Goal: Navigation & Orientation: Find specific page/section

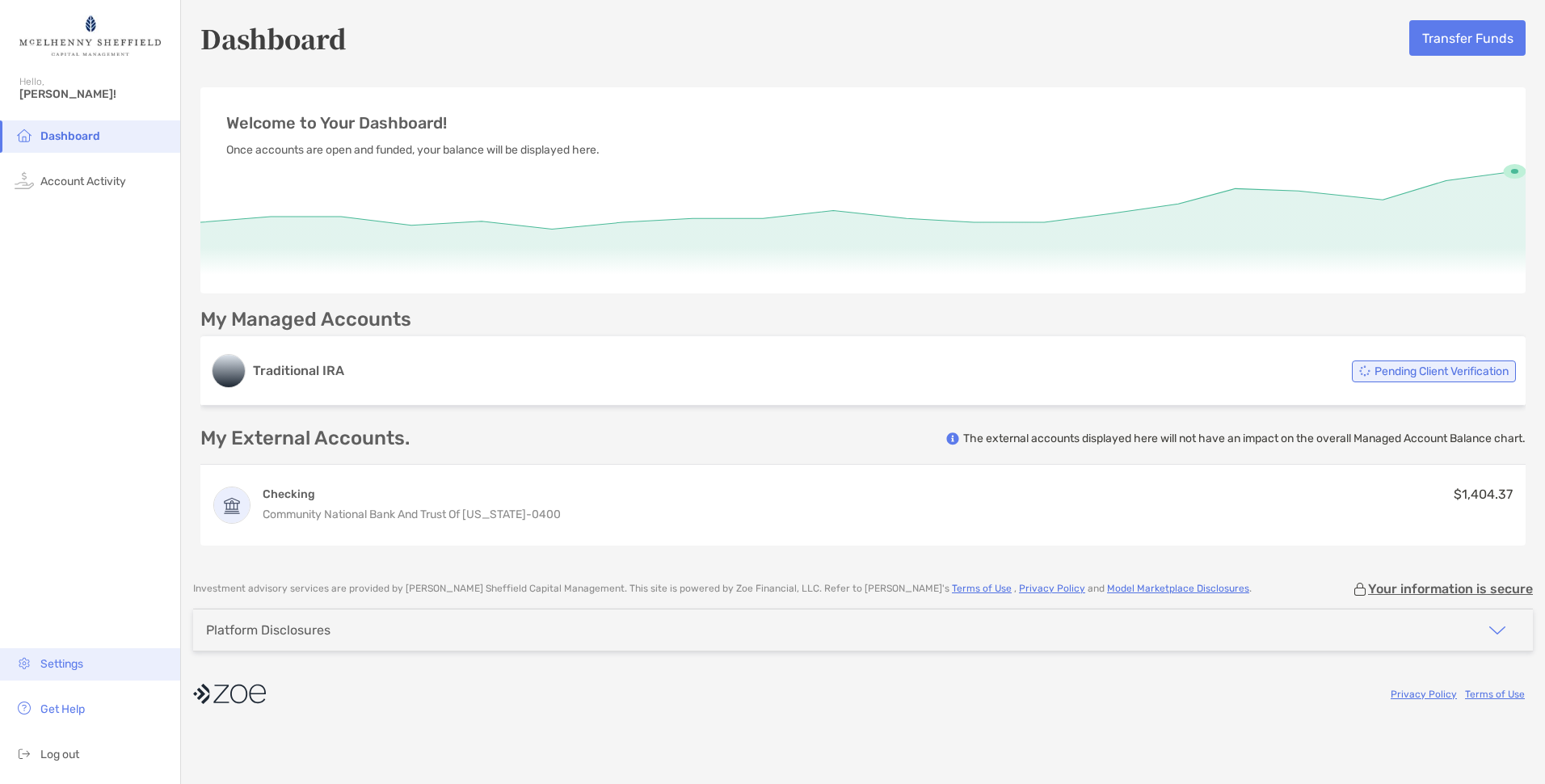
click at [56, 657] on span "Settings" at bounding box center [62, 664] width 43 height 14
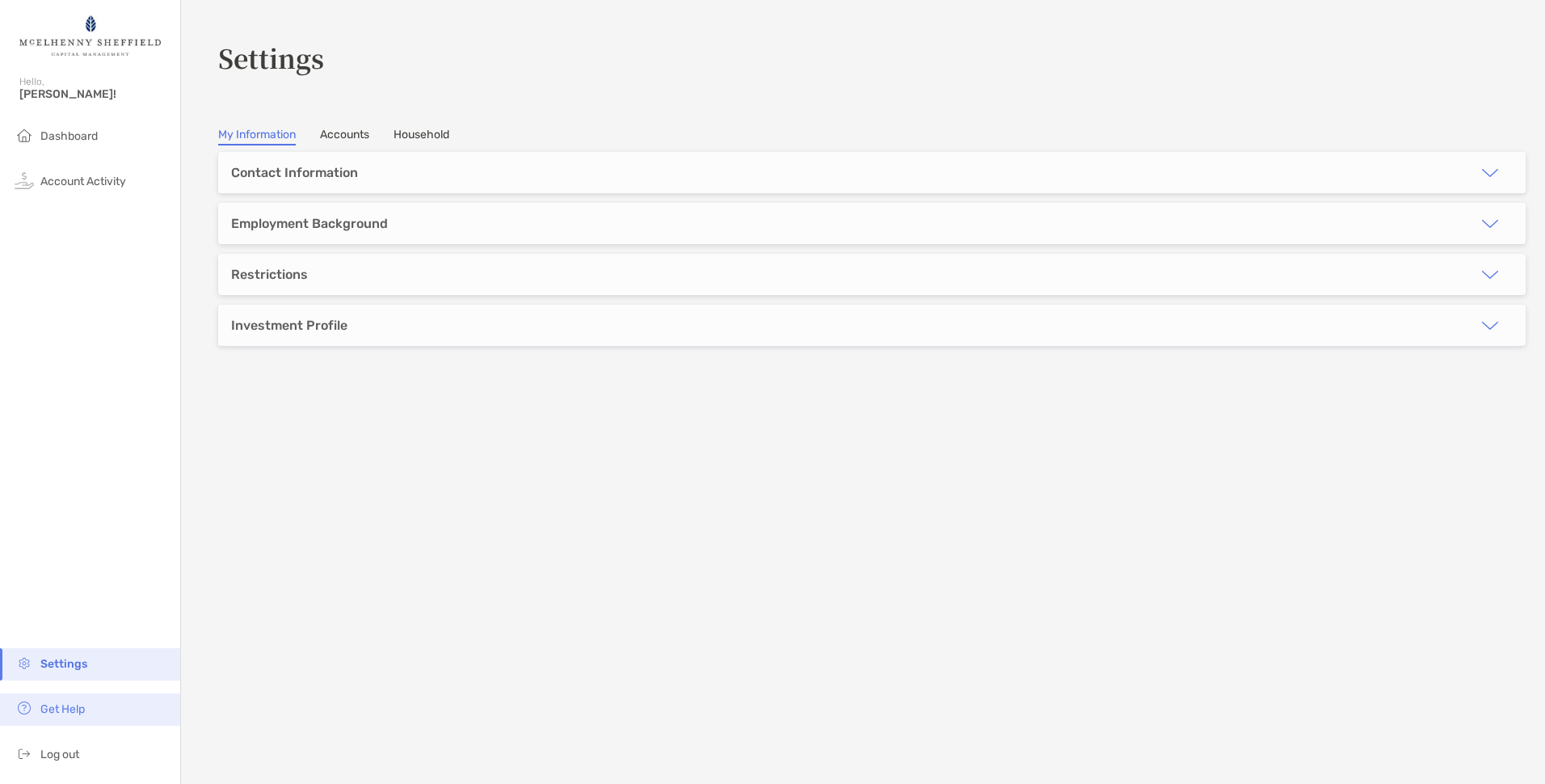
click at [57, 713] on span "Get Help" at bounding box center [63, 709] width 44 height 14
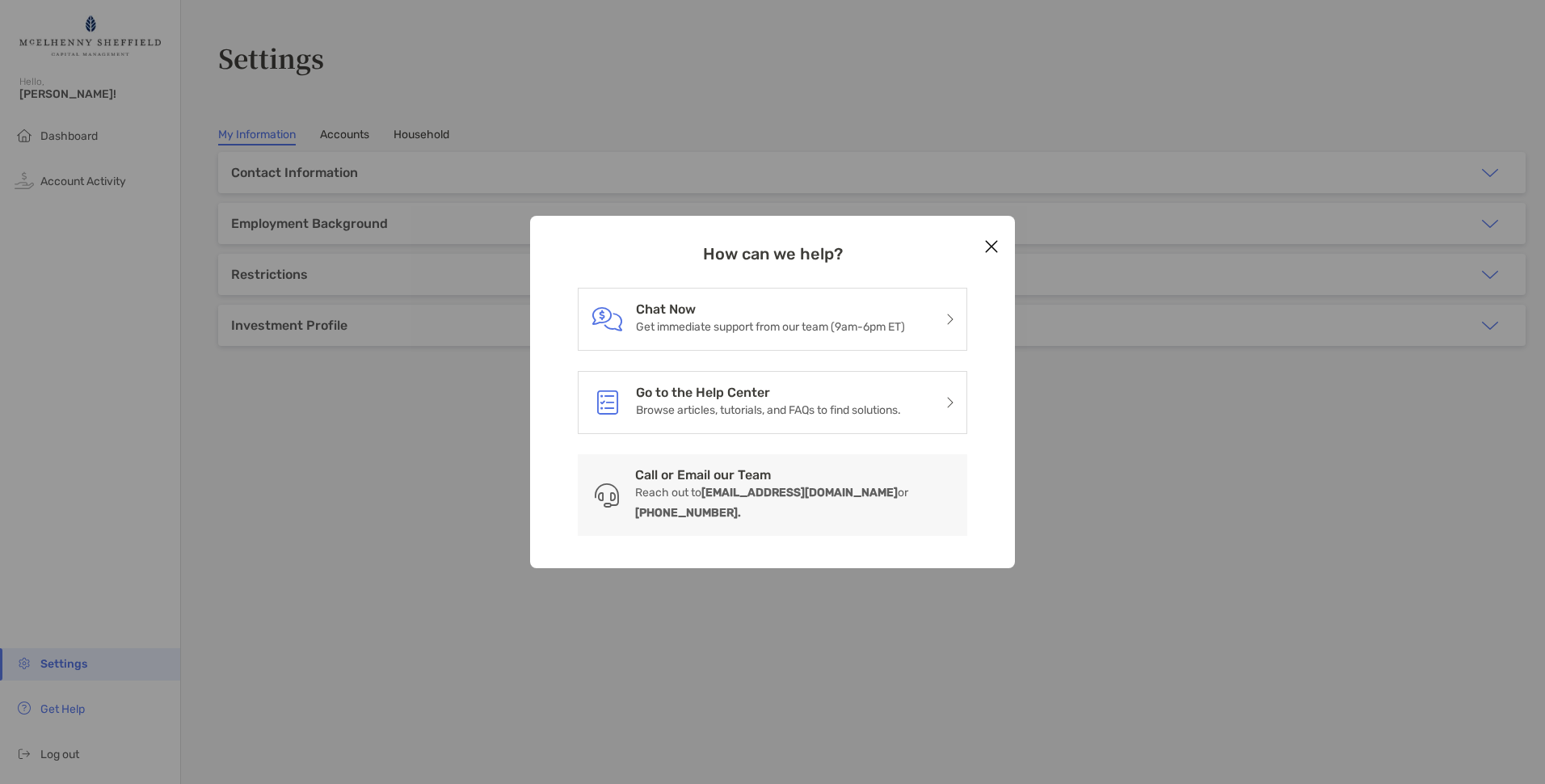
click at [985, 255] on icon "Close modal" at bounding box center [991, 247] width 15 height 19
